Goal: Information Seeking & Learning: Learn about a topic

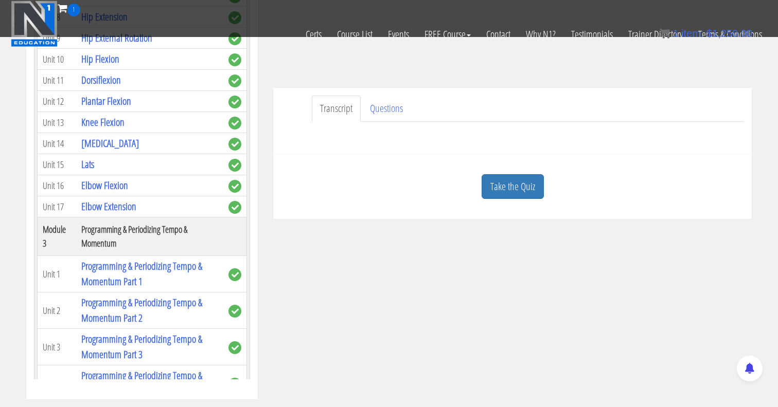
scroll to position [379, 0]
click at [108, 115] on link "Knee Flexion" at bounding box center [102, 122] width 43 height 14
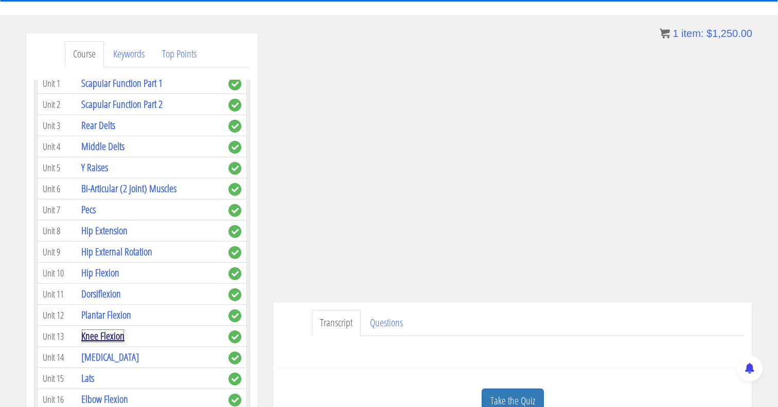
scroll to position [101, 0]
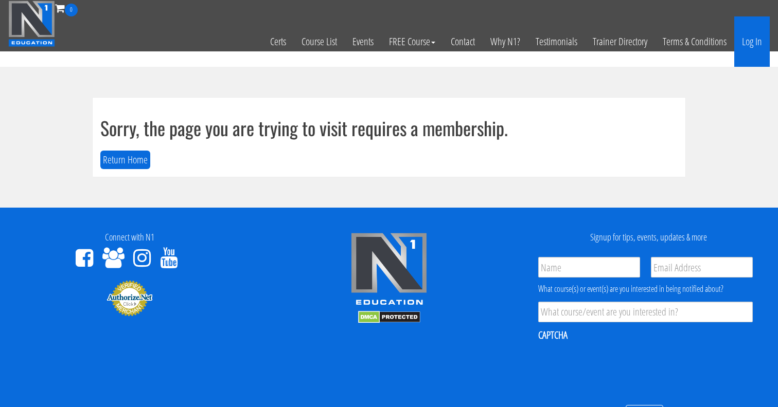
click at [744, 47] on link "Log In" at bounding box center [751, 41] width 35 height 50
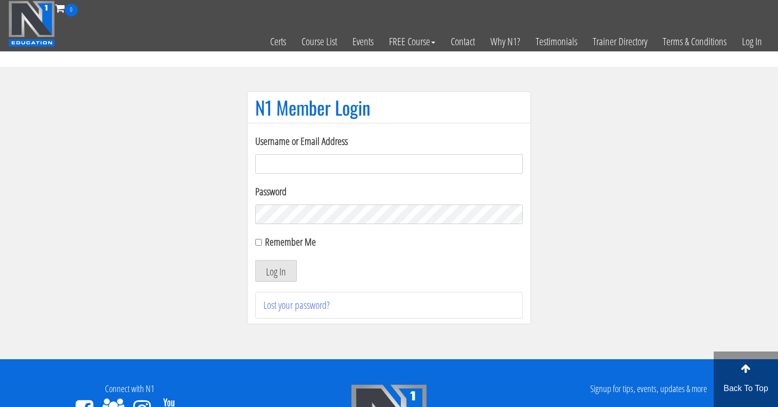
type input "[EMAIL_ADDRESS][DOMAIN_NAME]"
click at [259, 244] on input "Remember Me" at bounding box center [258, 242] width 7 height 7
checkbox input "true"
click at [269, 269] on button "Log In" at bounding box center [276, 271] width 42 height 22
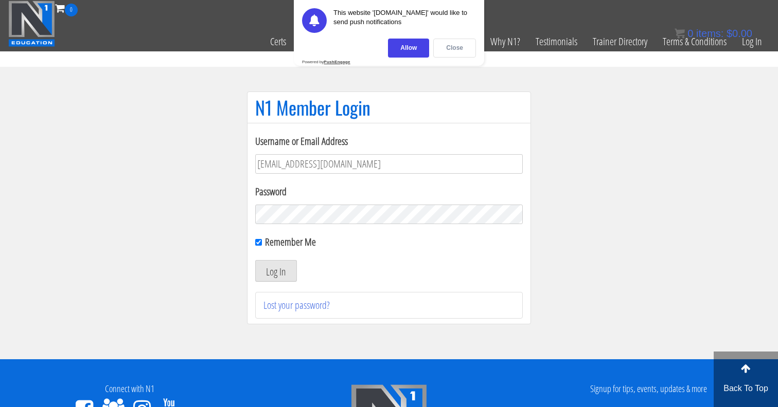
click at [459, 47] on div "Close" at bounding box center [454, 48] width 43 height 19
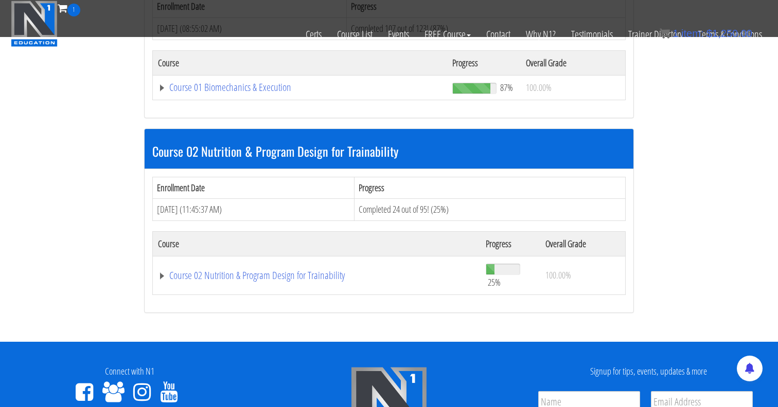
scroll to position [380, 0]
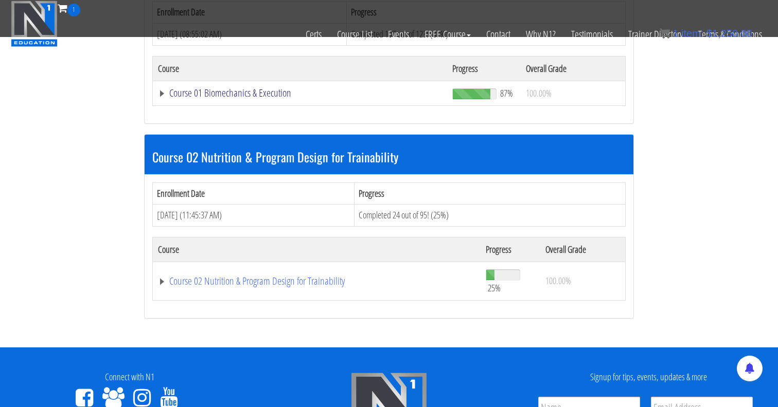
click at [257, 94] on link "Course 01 Biomechanics & Execution" at bounding box center [300, 93] width 284 height 10
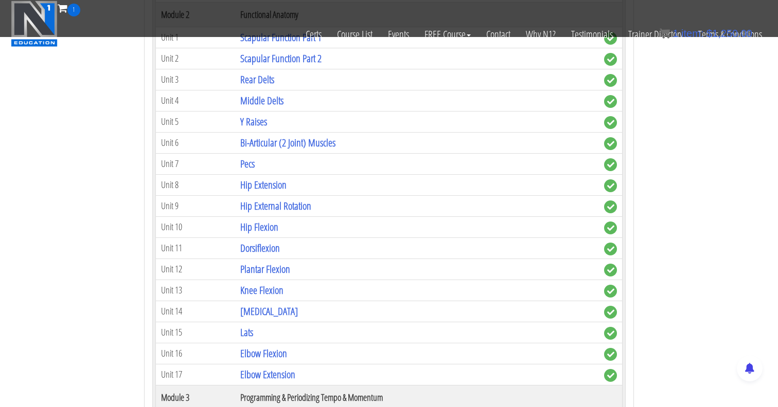
scroll to position [703, 0]
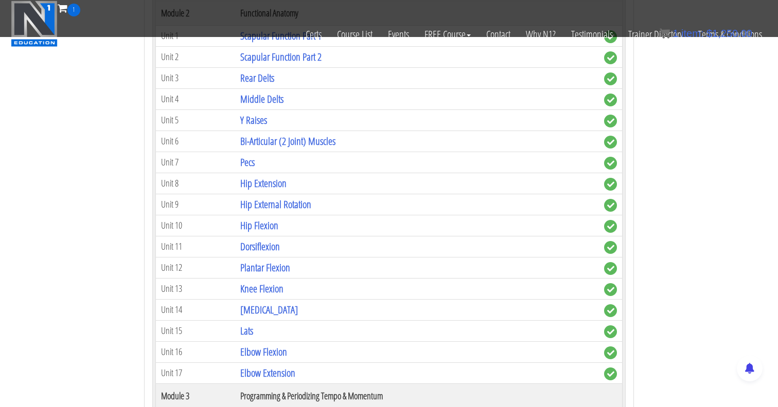
click at [239, 291] on td "Knee Flexion" at bounding box center [417, 288] width 364 height 21
click at [255, 291] on link "Knee Flexion" at bounding box center [261, 289] width 43 height 14
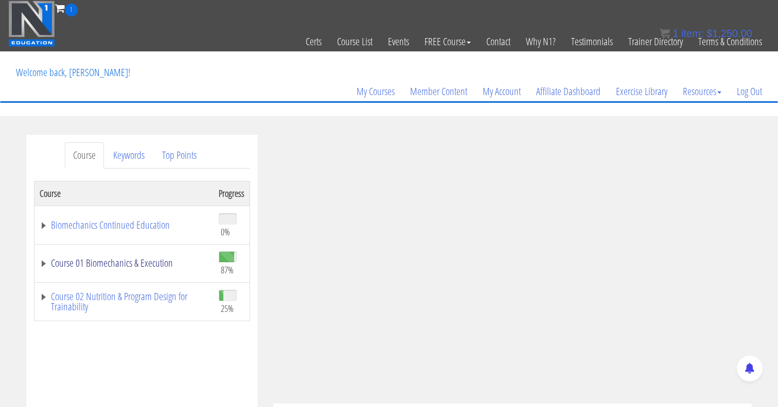
click at [41, 259] on link "Course 01 Biomechanics & Execution" at bounding box center [124, 263] width 169 height 10
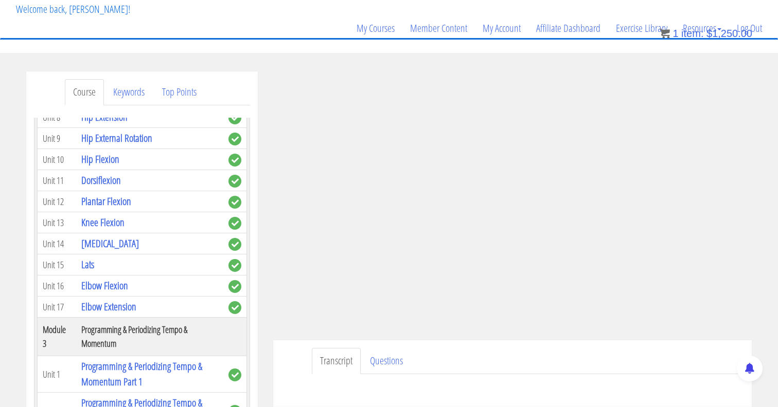
scroll to position [507, 0]
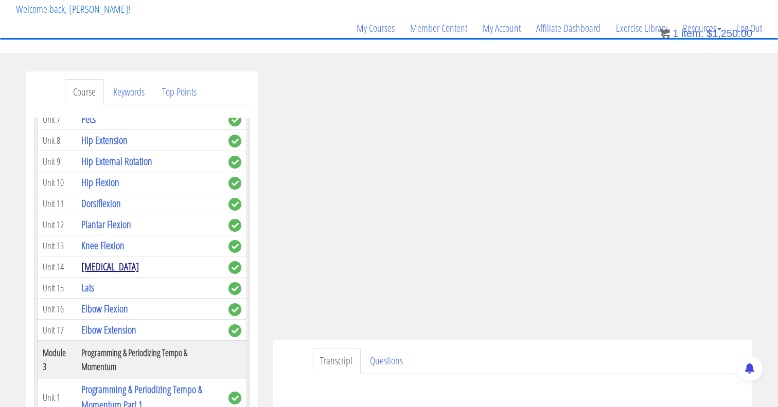
click at [98, 260] on link "[MEDICAL_DATA]" at bounding box center [110, 267] width 58 height 14
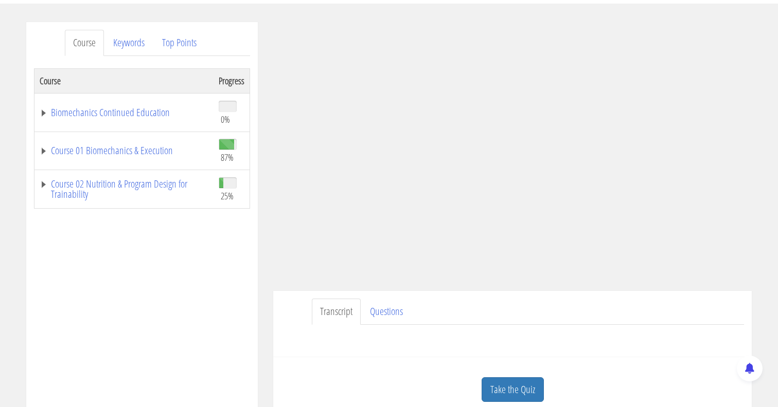
scroll to position [116, 0]
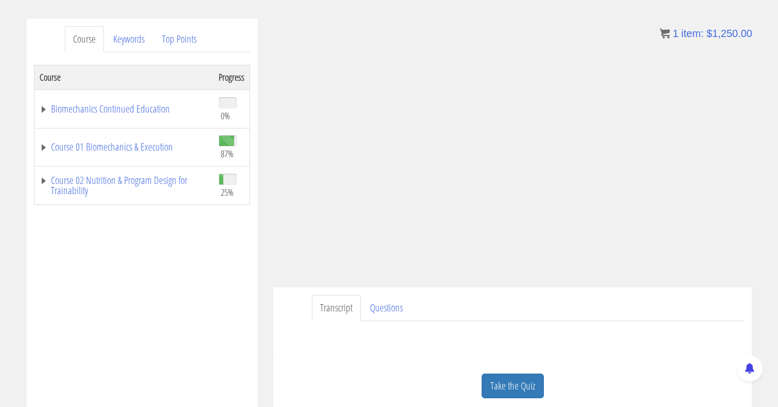
click at [39, 148] on td "Course 01 Biomechanics & Execution" at bounding box center [123, 147] width 179 height 39
click at [42, 148] on link "Course 01 Biomechanics & Execution" at bounding box center [124, 147] width 169 height 10
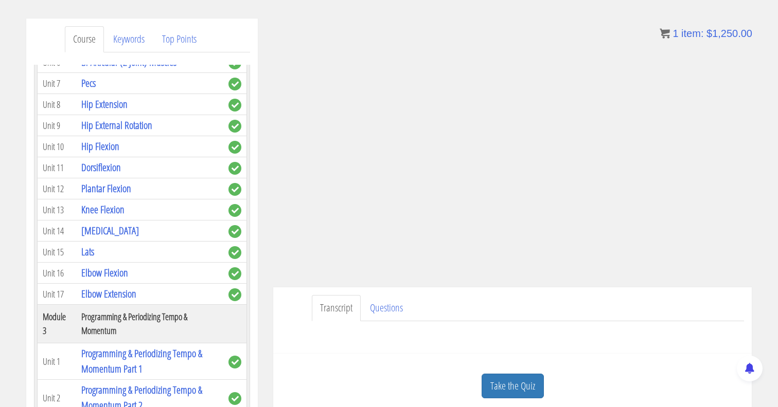
scroll to position [491, 0]
click at [87, 244] on link "Lats" at bounding box center [87, 251] width 13 height 14
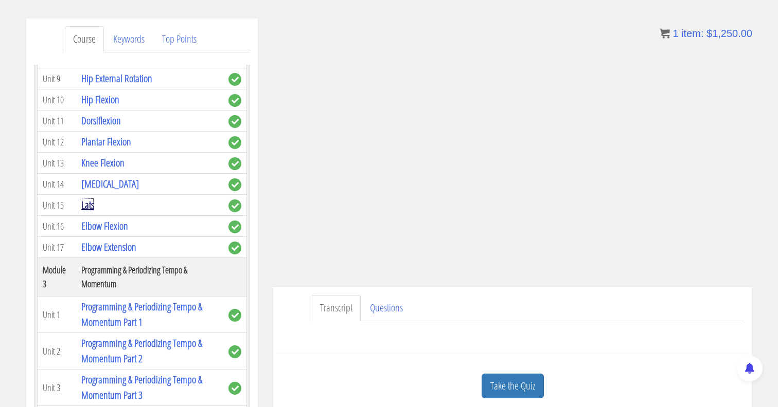
scroll to position [497, 0]
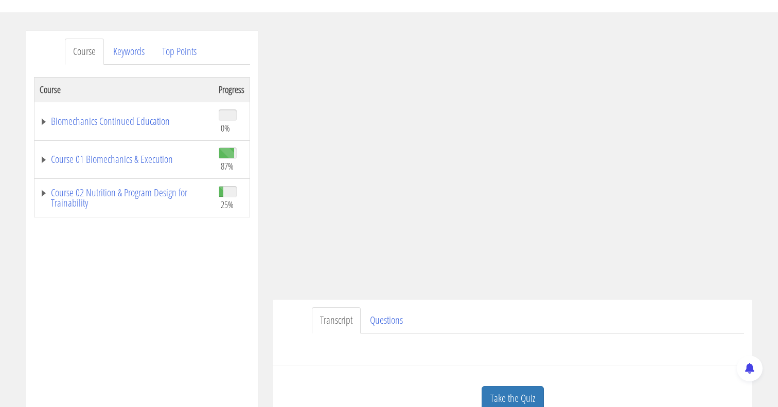
scroll to position [105, 0]
click at [44, 160] on link "Course 01 Biomechanics & Execution" at bounding box center [124, 158] width 169 height 10
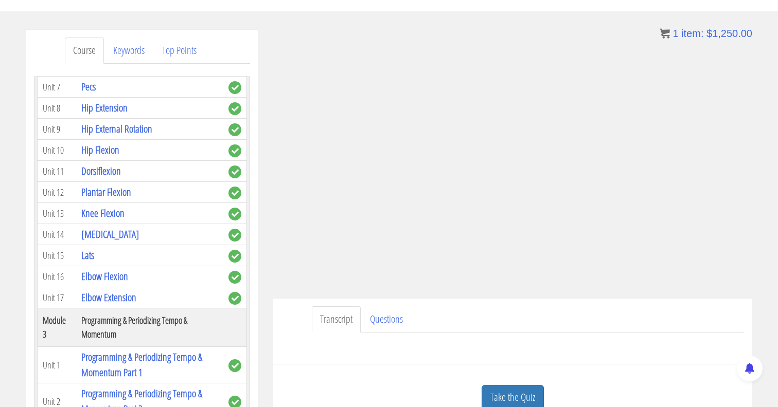
scroll to position [503, 0]
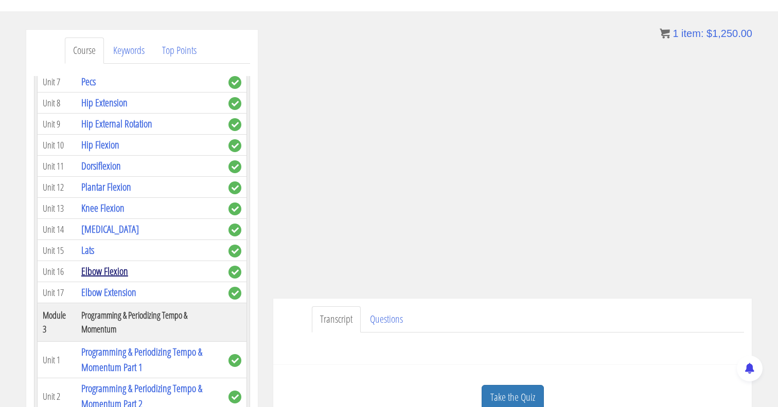
click at [98, 264] on link "Elbow Flexion" at bounding box center [104, 271] width 47 height 14
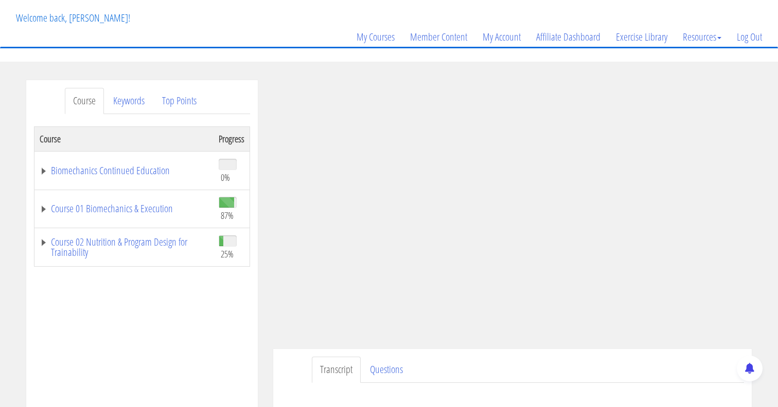
scroll to position [76, 0]
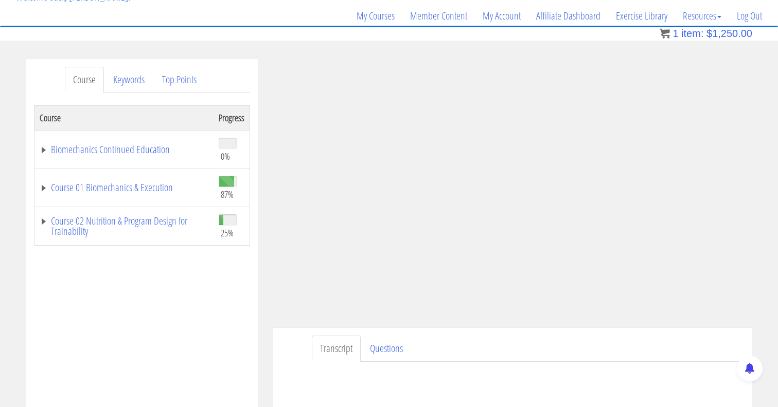
click at [74, 203] on td "Course 01 Biomechanics & Execution" at bounding box center [123, 188] width 179 height 39
click at [46, 190] on link "Course 01 Biomechanics & Execution" at bounding box center [124, 188] width 169 height 10
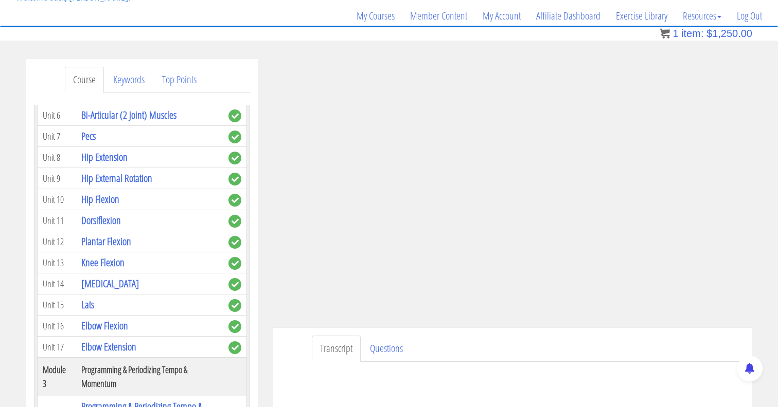
scroll to position [503, 0]
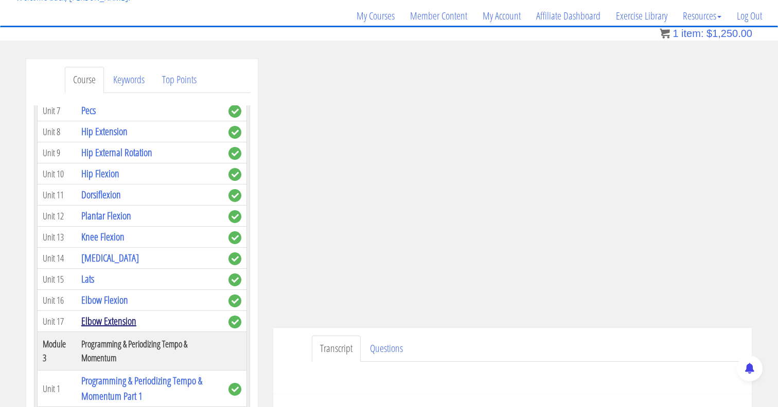
click at [109, 314] on link "Elbow Extension" at bounding box center [108, 321] width 55 height 14
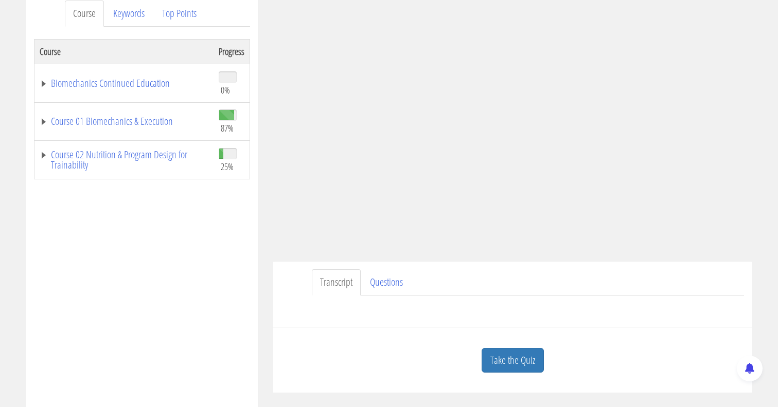
scroll to position [143, 0]
click at [43, 122] on link "Course 01 Biomechanics & Execution" at bounding box center [124, 120] width 169 height 10
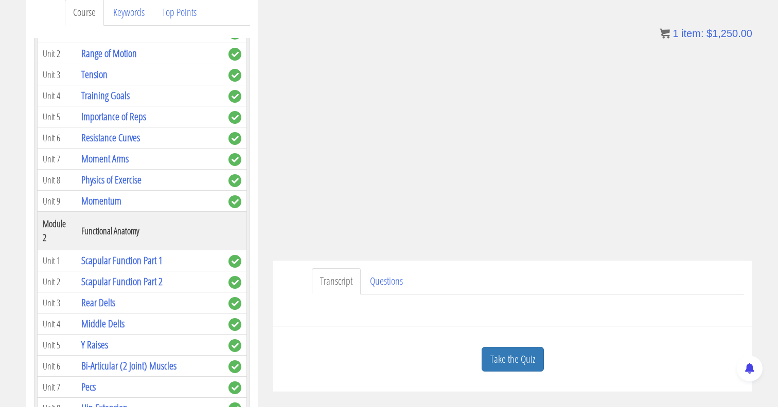
scroll to position [0, 0]
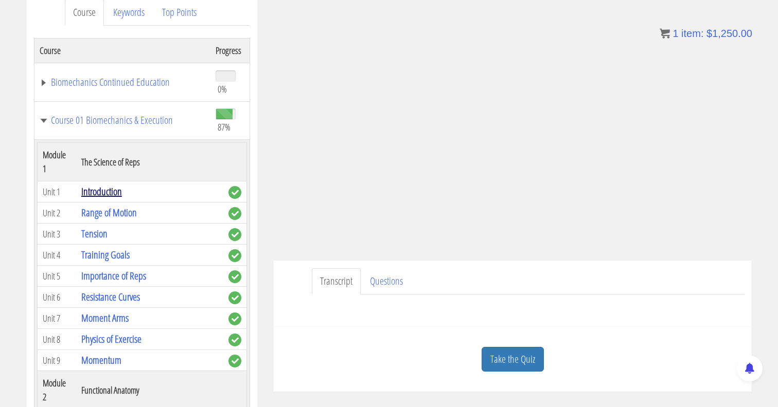
click at [109, 185] on link "Introduction" at bounding box center [101, 192] width 41 height 14
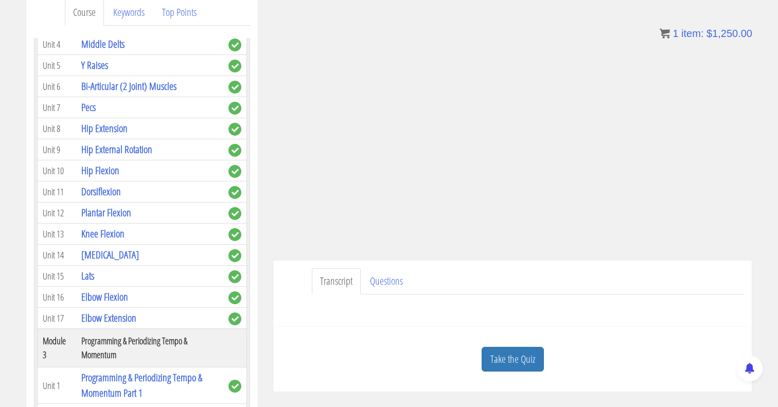
scroll to position [447, 0]
